Goal: Transaction & Acquisition: Purchase product/service

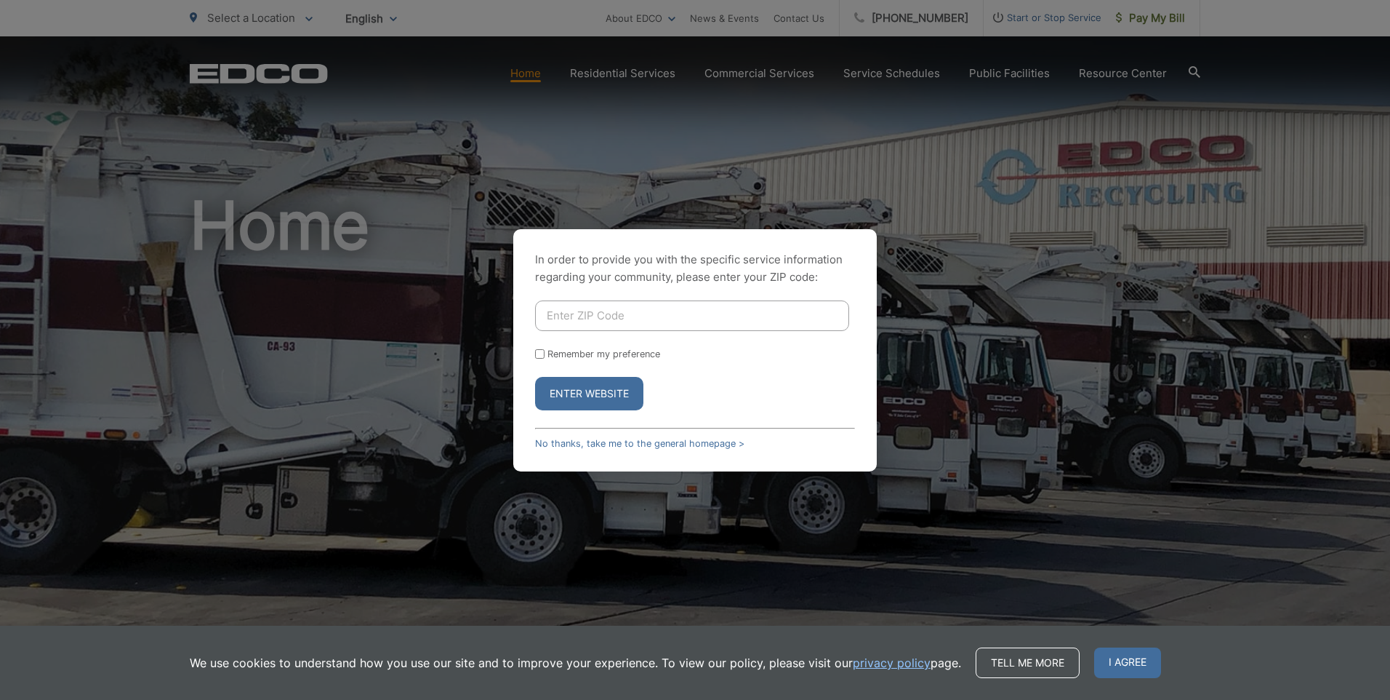
click at [1138, 21] on div "In order to provide you with the specific service information regarding your co…" at bounding box center [695, 350] width 1390 height 700
click at [633, 309] on input "Enter ZIP Code" at bounding box center [692, 315] width 314 height 31
type input "92024"
click at [569, 393] on button "Enter Website" at bounding box center [589, 393] width 108 height 33
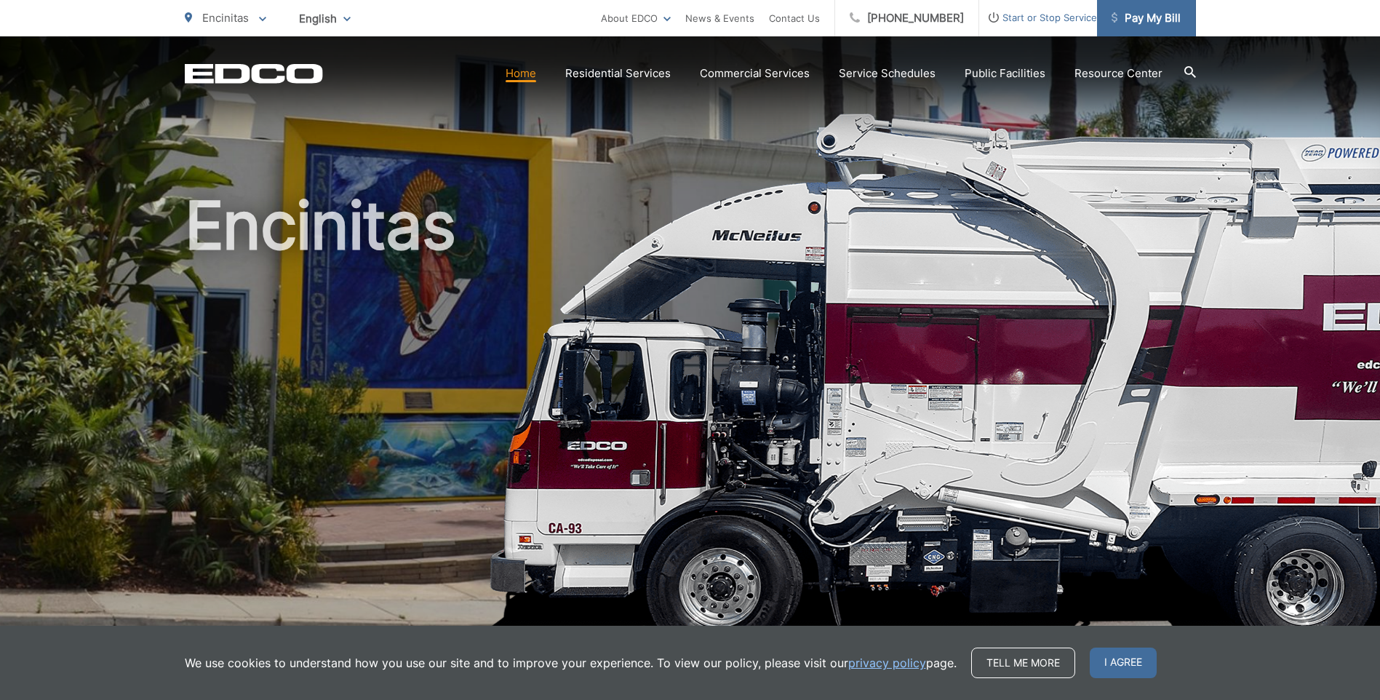
click at [1164, 14] on span "Pay My Bill" at bounding box center [1145, 17] width 69 height 17
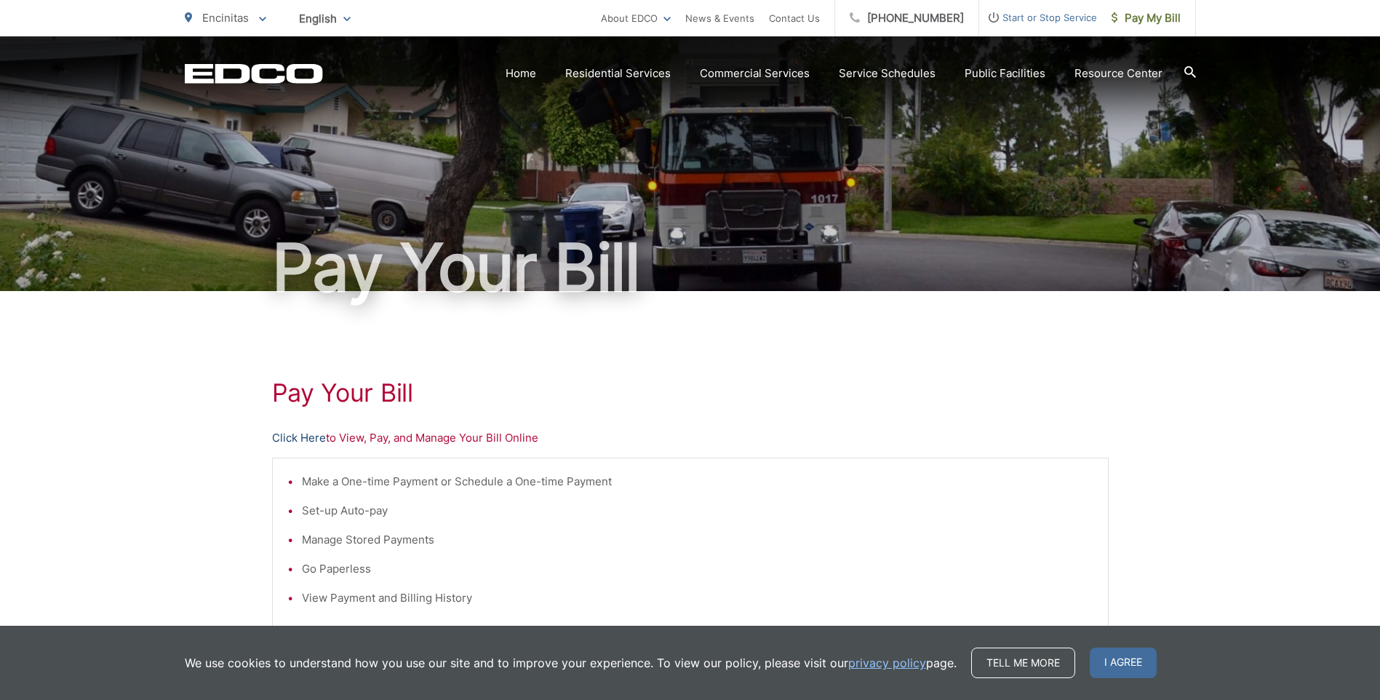
click at [292, 439] on link "Click Here" at bounding box center [299, 437] width 54 height 17
